Goal: Information Seeking & Learning: Stay updated

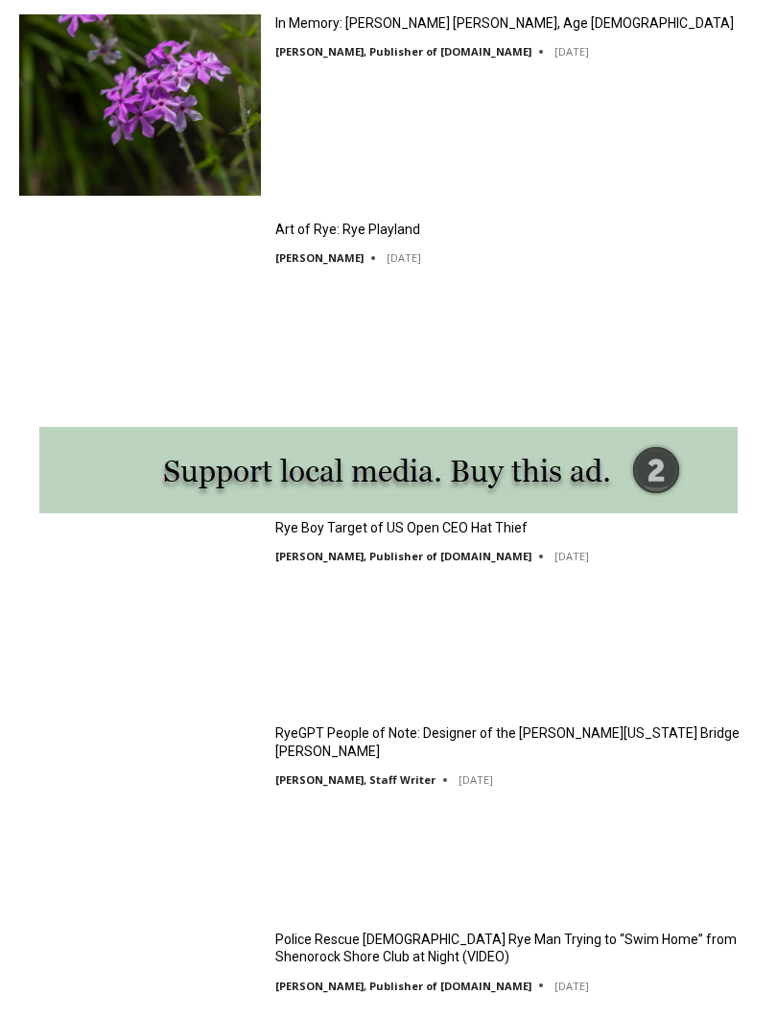
scroll to position [2269, 0]
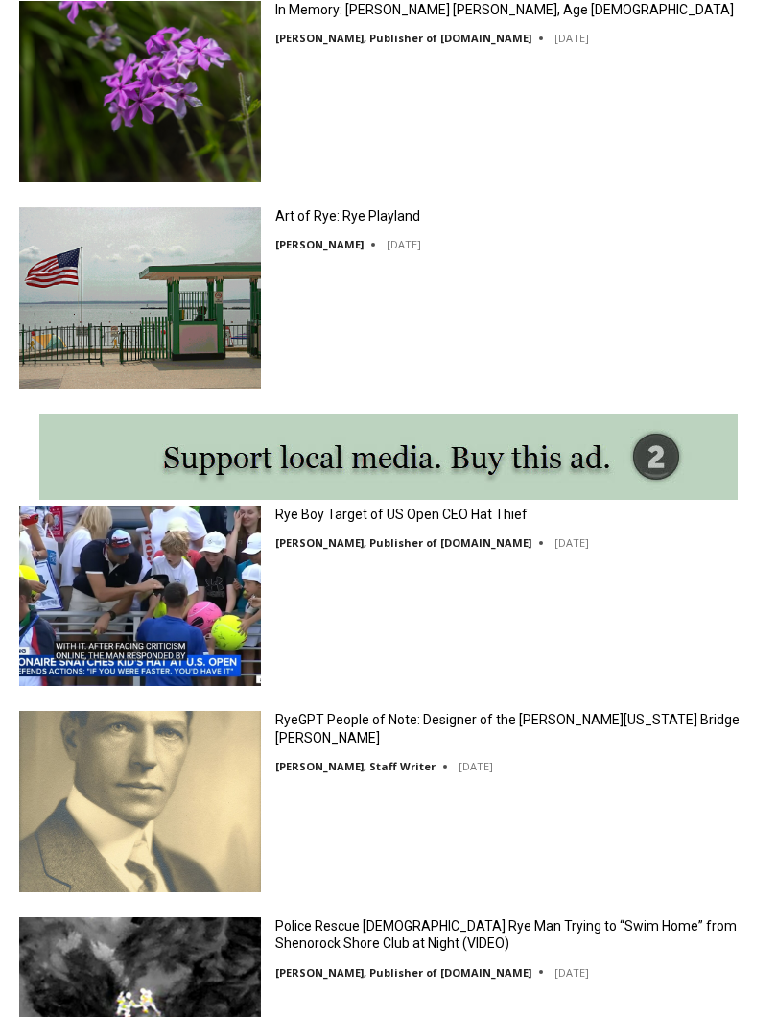
click at [365, 520] on link "Rye Boy Target of US Open CEO Hat Thief" at bounding box center [401, 514] width 252 height 17
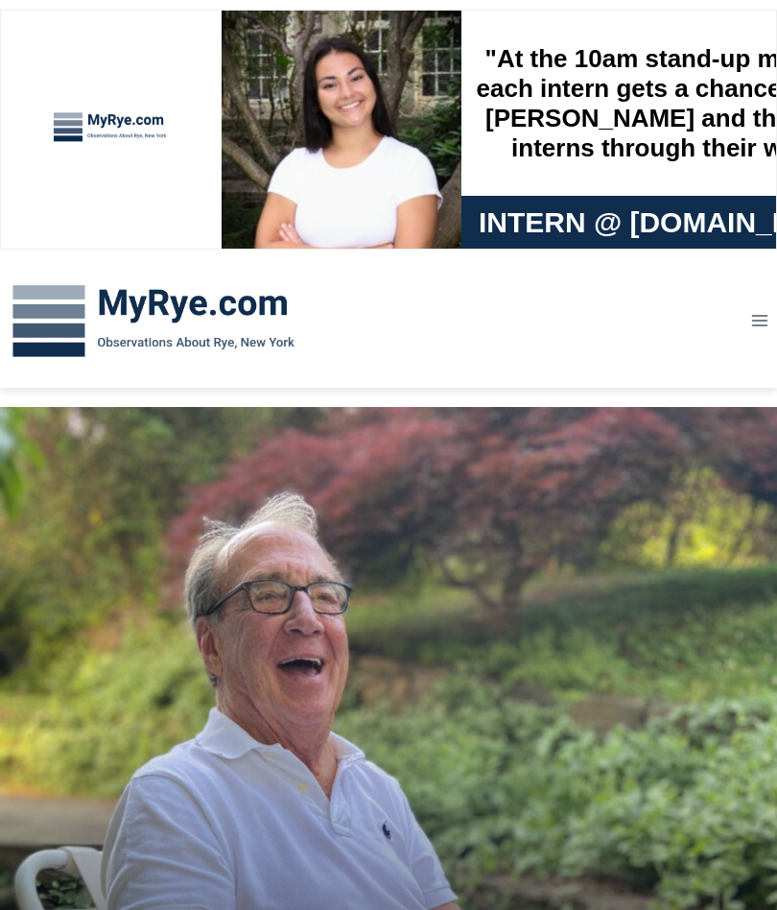
scroll to position [2323, 0]
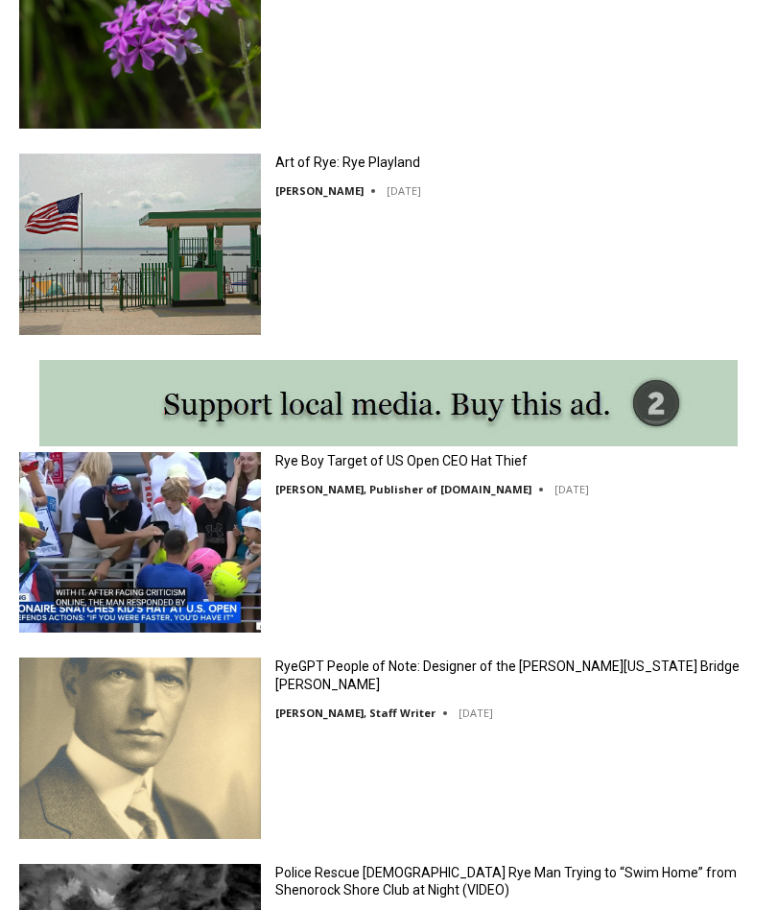
click at [338, 688] on link "RyeGPT People of Note: Designer of the [PERSON_NAME][US_STATE] Bridge [PERSON_N…" at bounding box center [516, 674] width 483 height 35
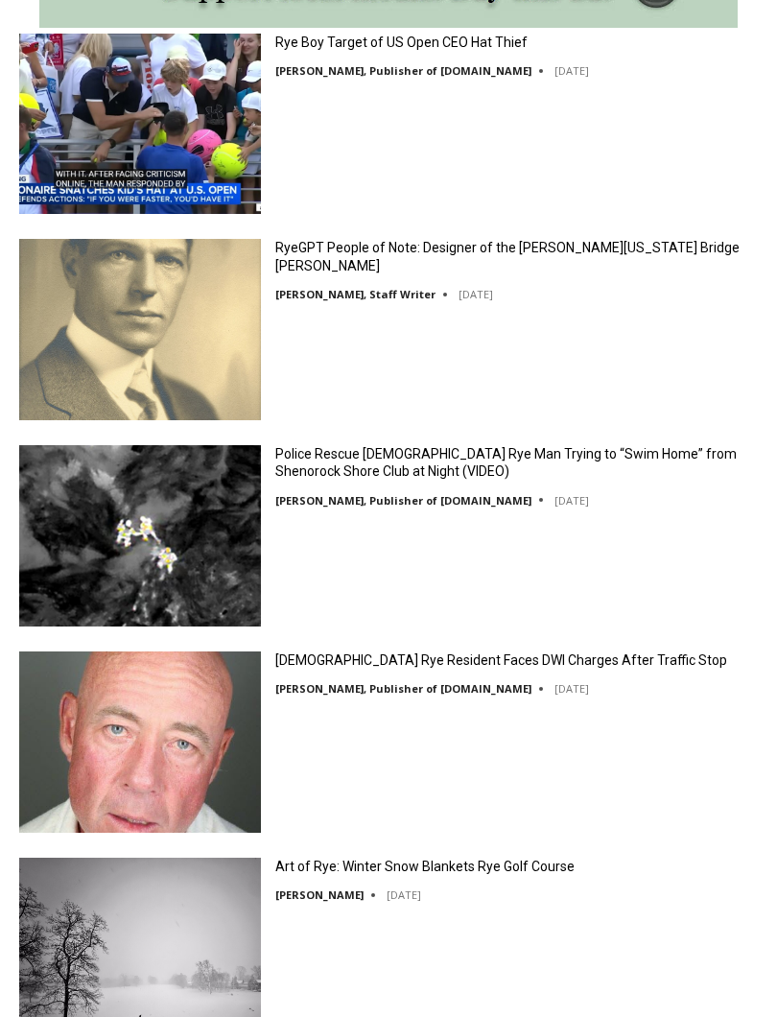
scroll to position [2741, 0]
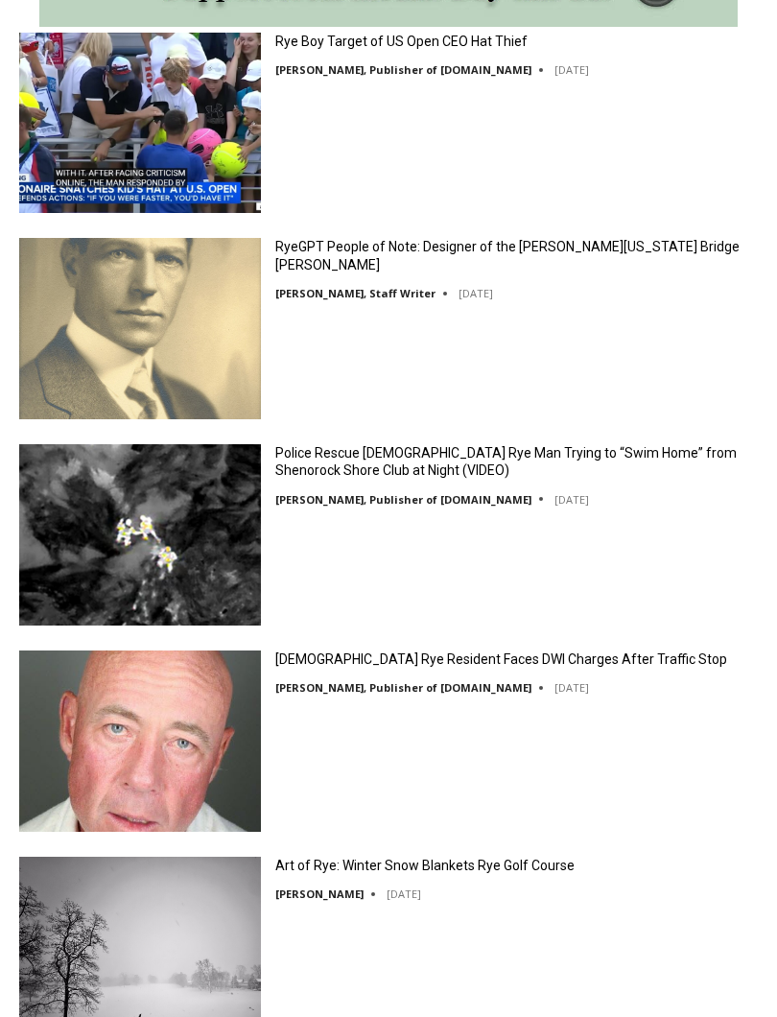
click at [339, 459] on link "Police Rescue 51 Year Old Rye Man Trying to “Swim Home” from Shenorock Shore Cl…" at bounding box center [516, 462] width 483 height 35
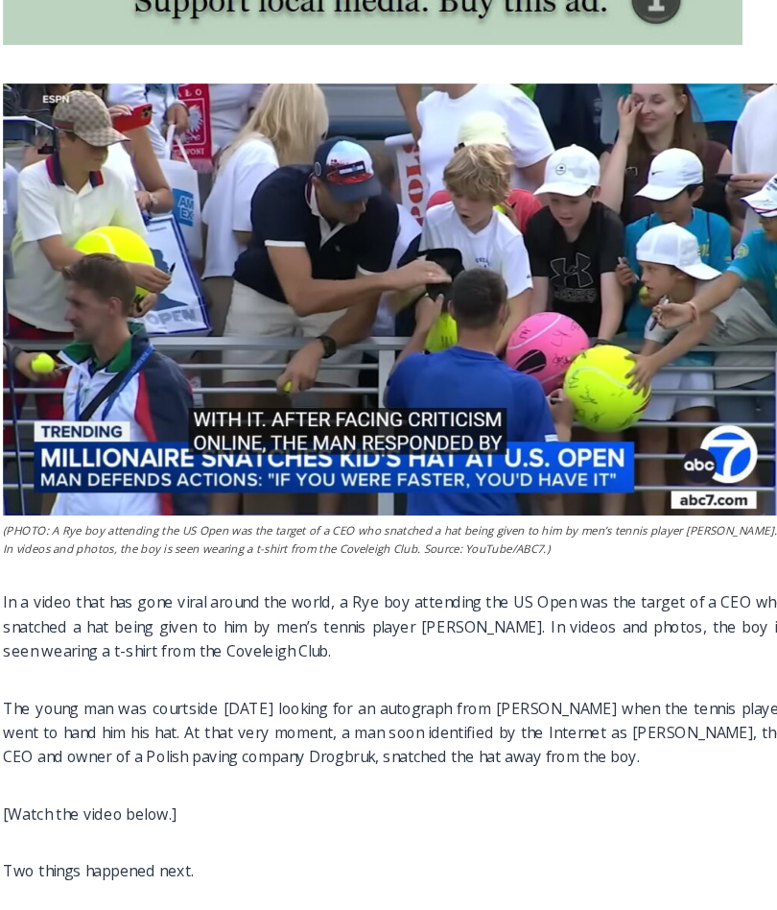
scroll to position [737, 0]
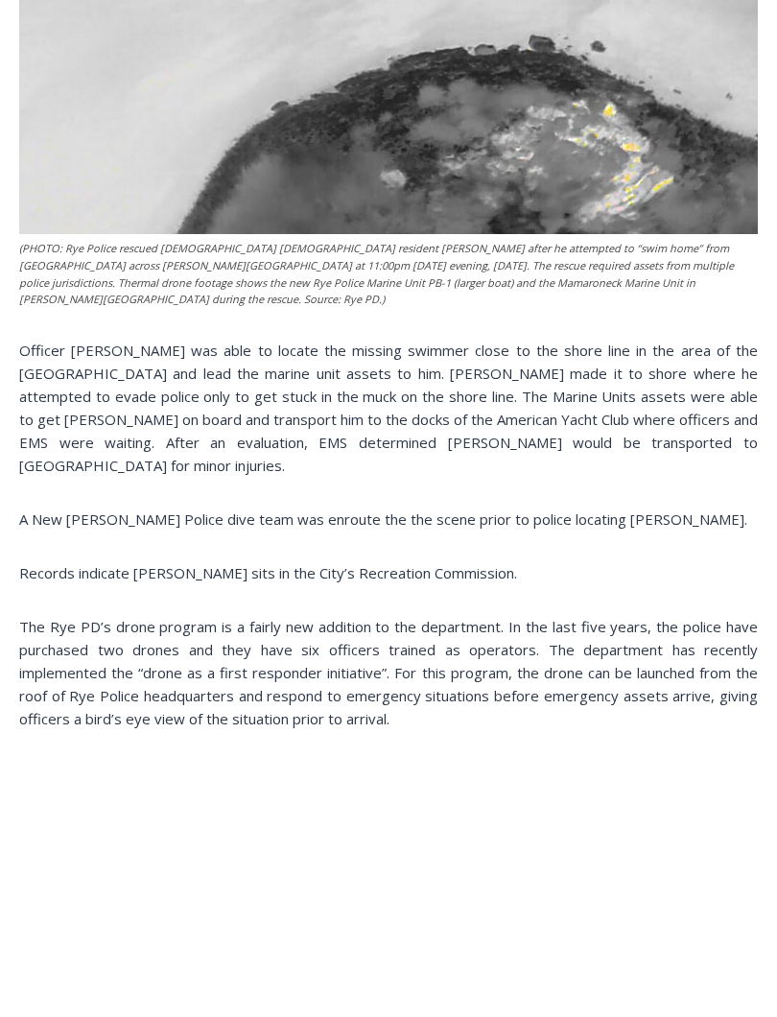
scroll to position [2056, 0]
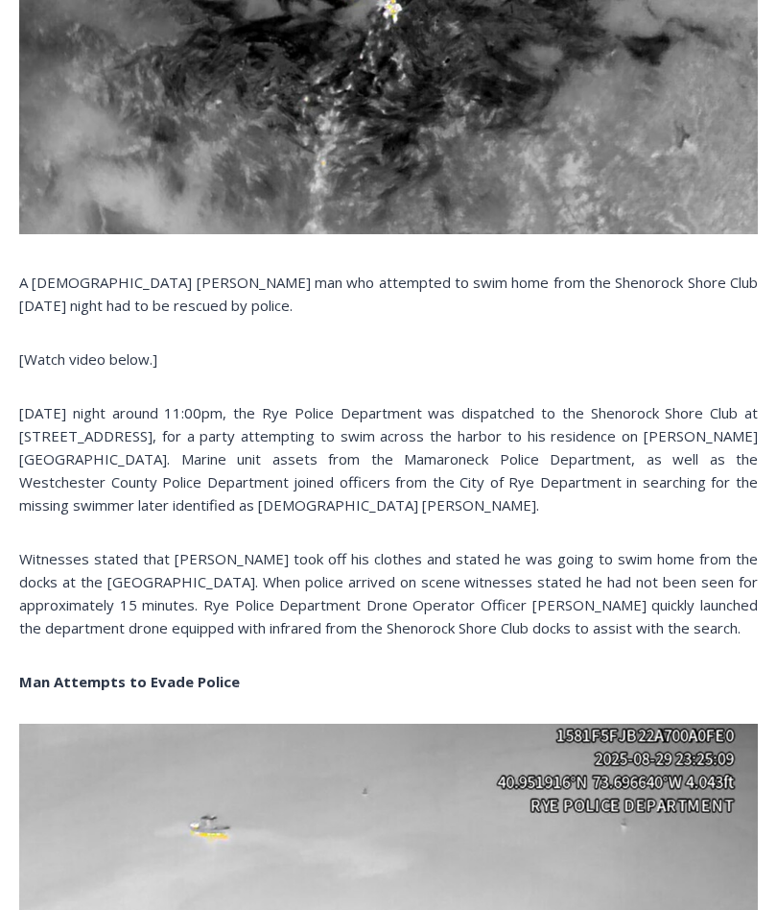
click at [117, 692] on strong "Man Attempts to Evade Police" at bounding box center [129, 682] width 221 height 19
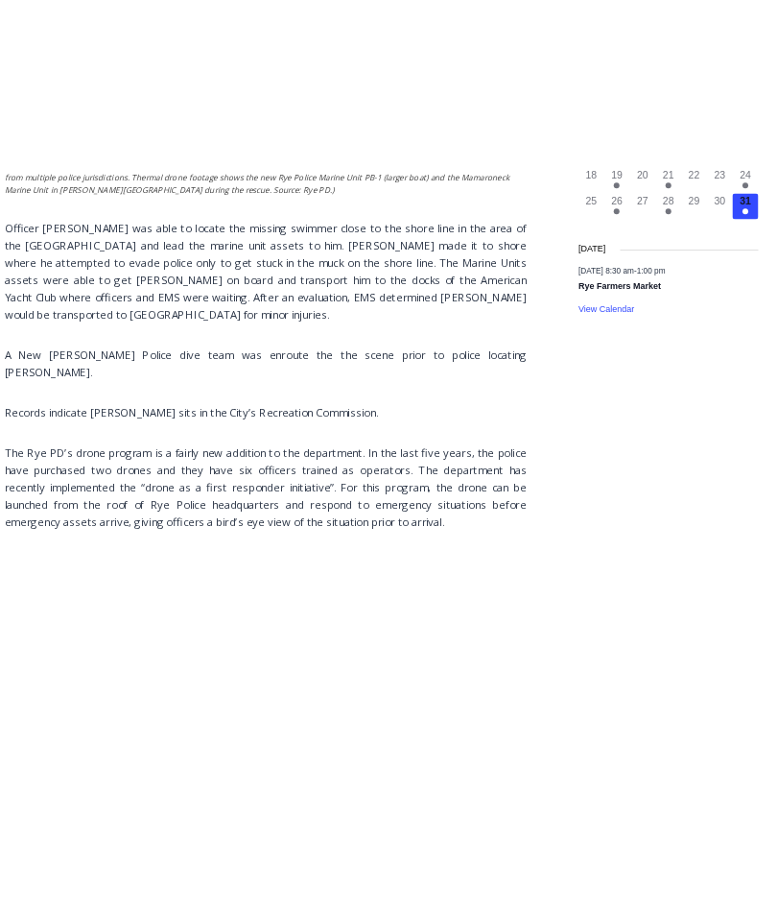
scroll to position [2470, 0]
